Goal: Information Seeking & Learning: Learn about a topic

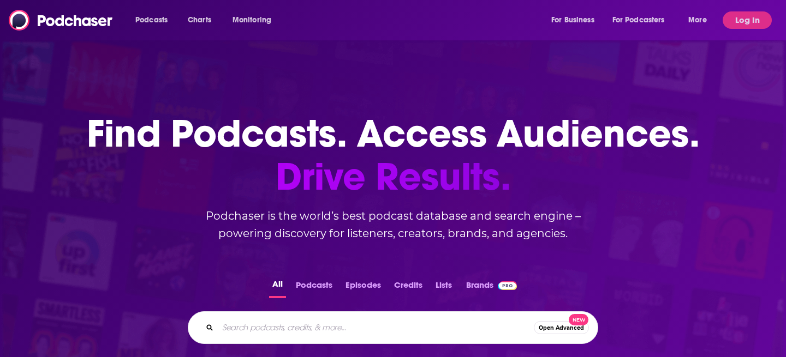
click at [277, 324] on input "Search podcasts, credits, & more..." at bounding box center [376, 327] width 316 height 17
type input "persuasion by the pint"
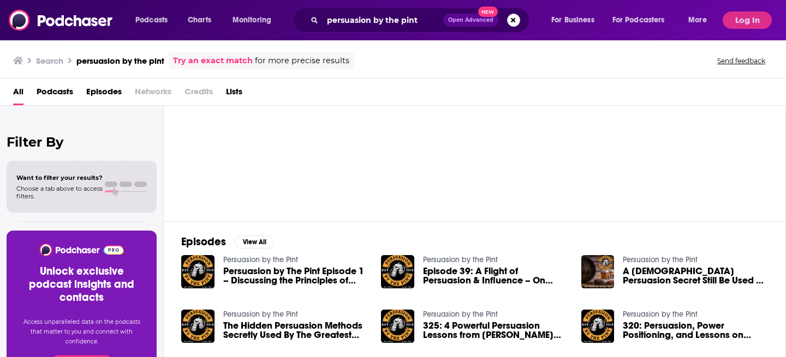
scroll to position [43, 0]
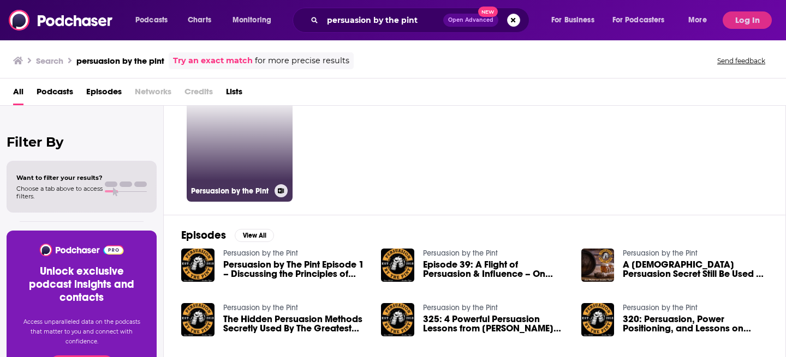
click at [218, 162] on link "Persuasion by the Pint" at bounding box center [240, 149] width 106 height 106
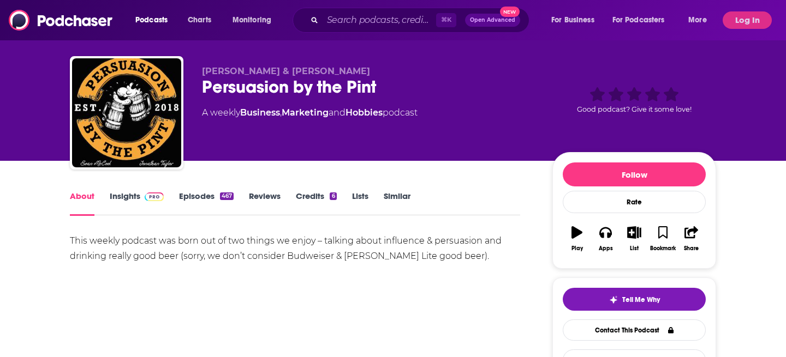
scroll to position [19, 0]
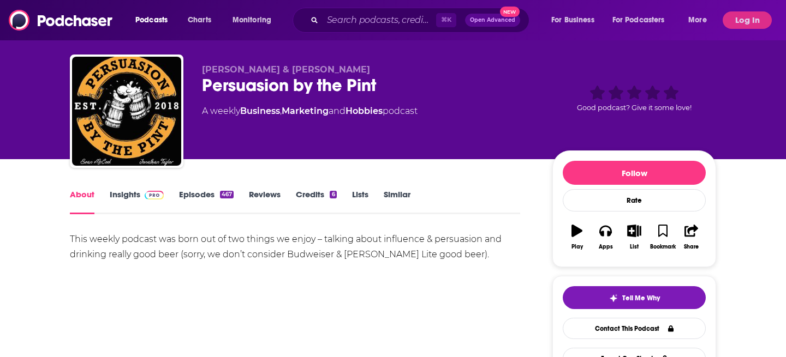
click at [123, 188] on div "About Insights Episodes 467 Reviews Credits 6 Lists Similar" at bounding box center [295, 201] width 450 height 27
click at [123, 195] on link "Insights" at bounding box center [137, 201] width 54 height 25
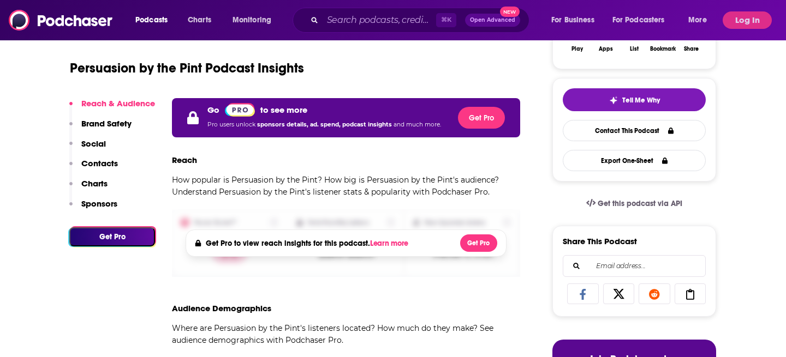
scroll to position [40, 0]
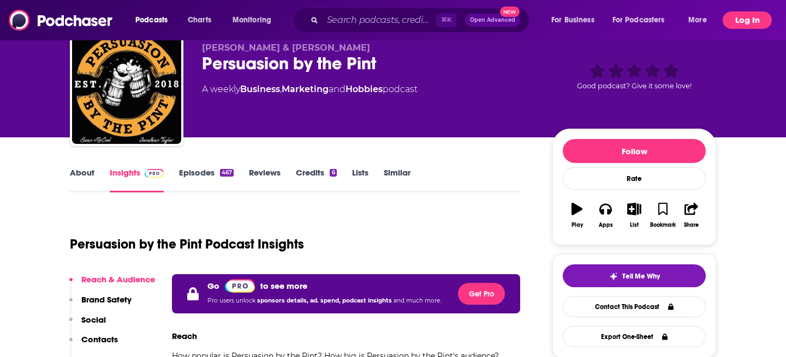
click at [752, 24] on button "Log In" at bounding box center [746, 19] width 49 height 17
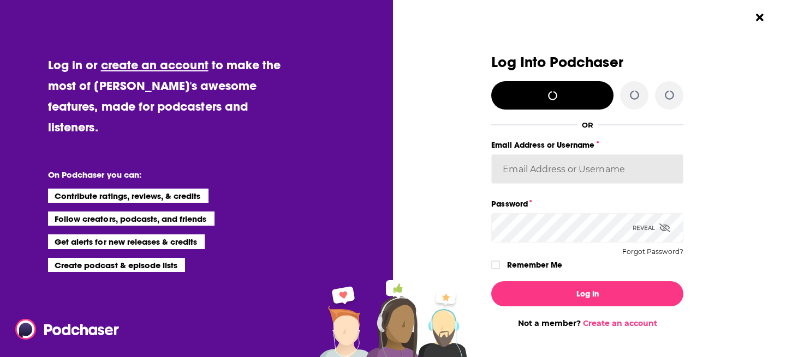
type input "[PERSON_NAME][EMAIL_ADDRESS][DOMAIN_NAME]"
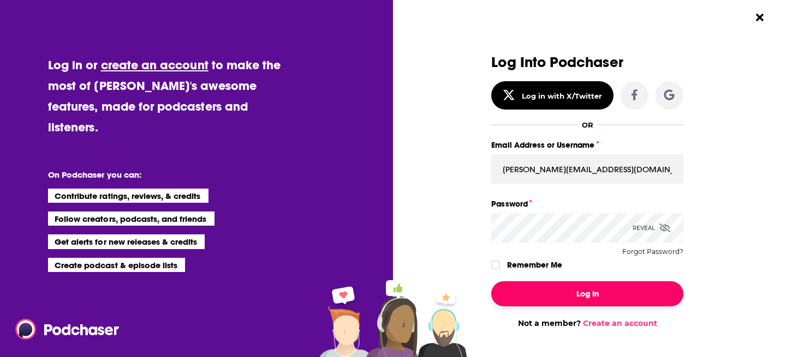
click at [576, 298] on button "Log In" at bounding box center [587, 294] width 192 height 25
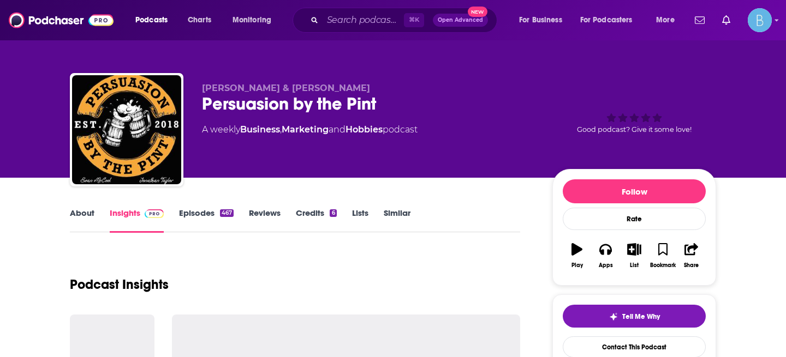
scroll to position [40, 0]
